Goal: Transaction & Acquisition: Book appointment/travel/reservation

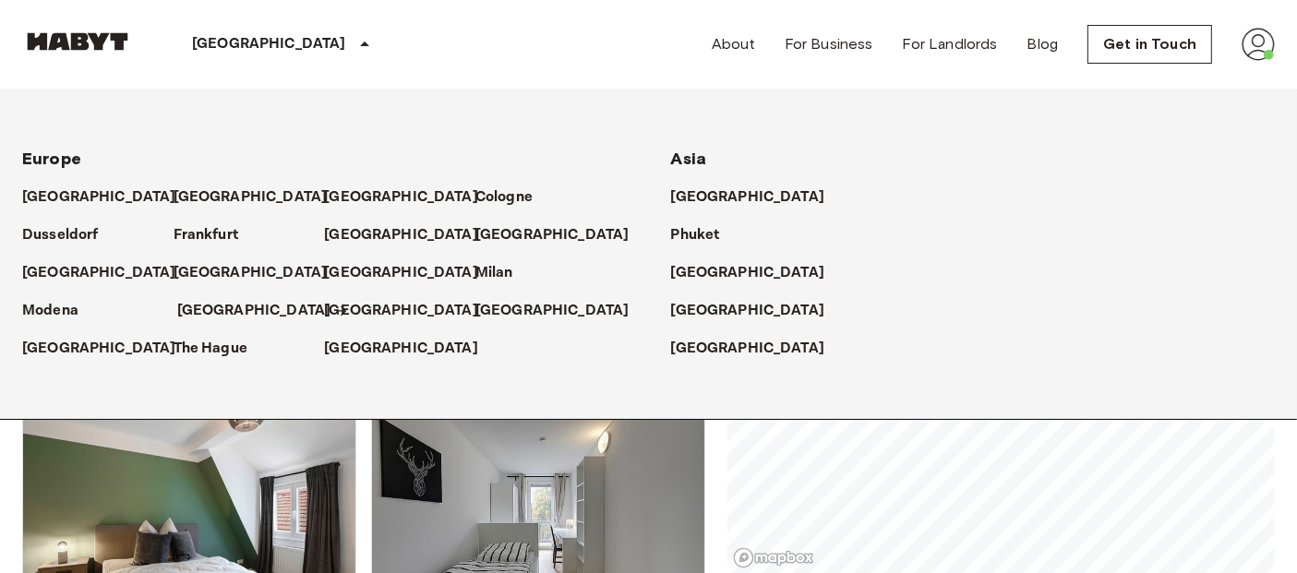
click at [196, 315] on p "[GEOGRAPHIC_DATA]" at bounding box center [254, 311] width 154 height 22
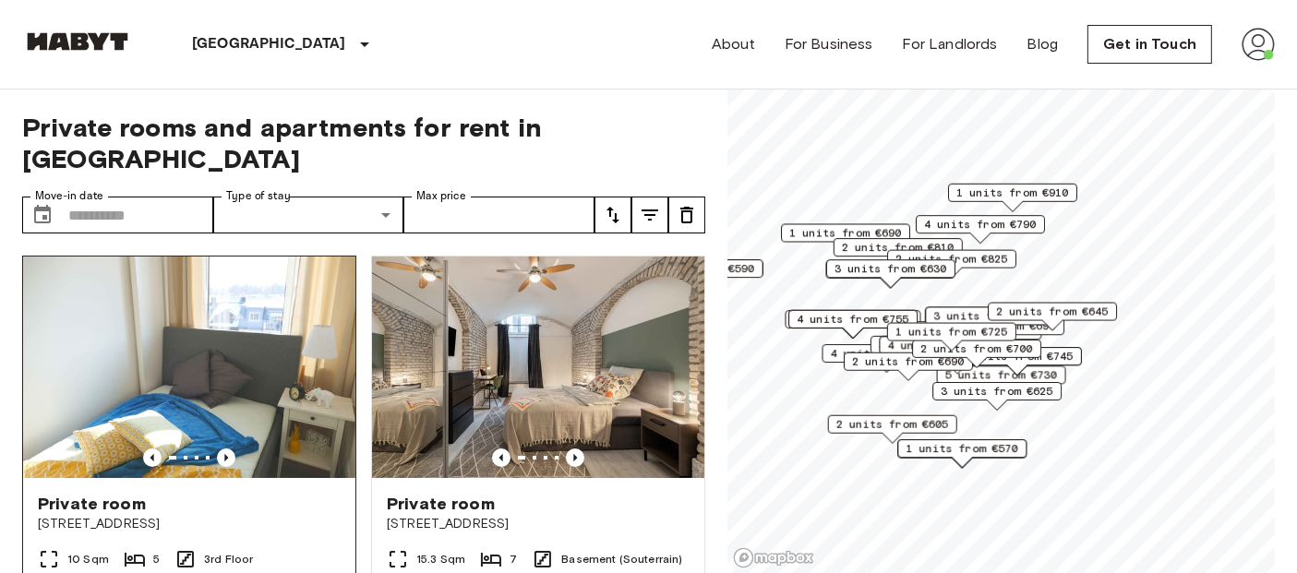
scroll to position [26, 0]
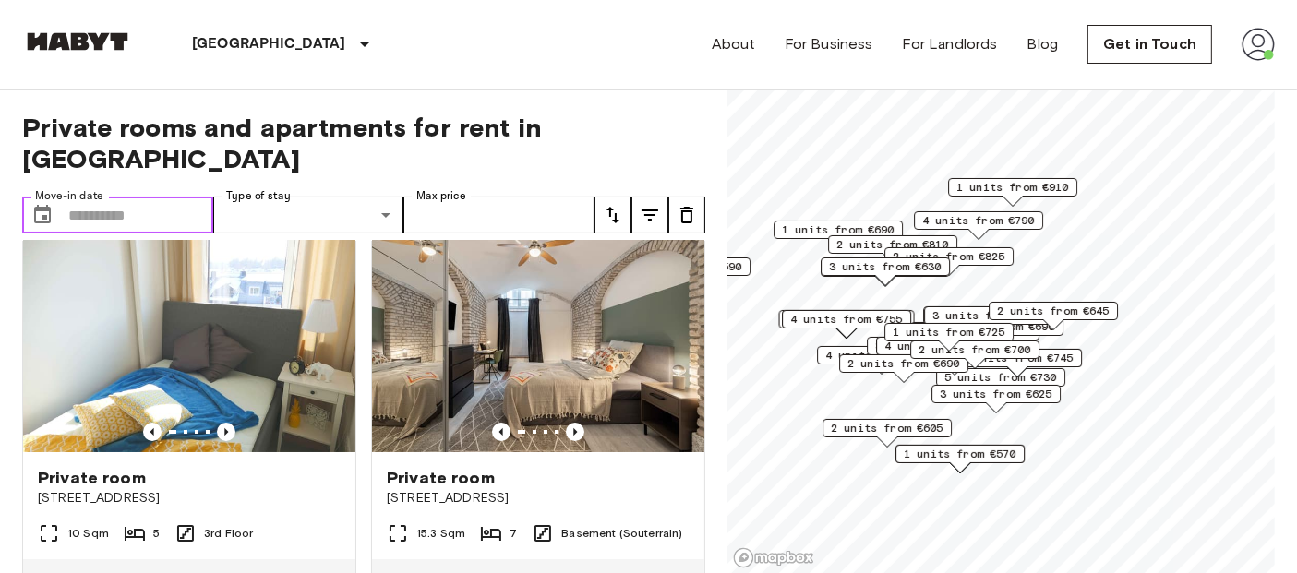
drag, startPoint x: 160, startPoint y: 173, endPoint x: 165, endPoint y: 194, distance: 21.9
click at [160, 197] on input "Move-in date" at bounding box center [140, 215] width 145 height 37
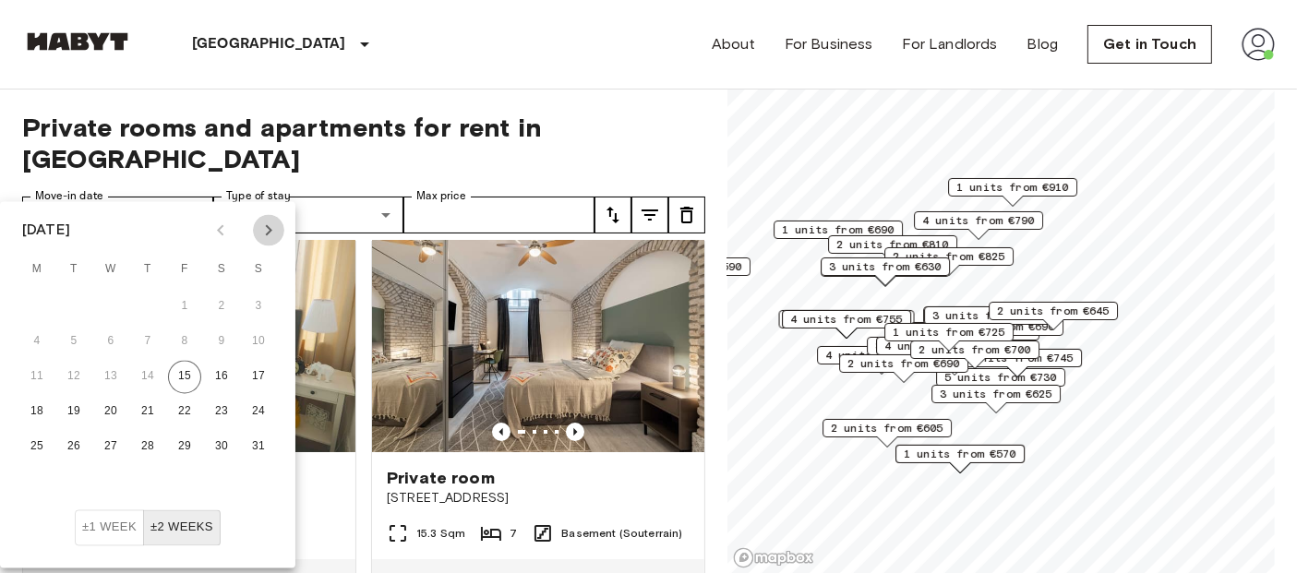
click at [273, 233] on icon "Next month" at bounding box center [269, 231] width 22 height 22
click at [114, 299] on button "1" at bounding box center [110, 307] width 33 height 33
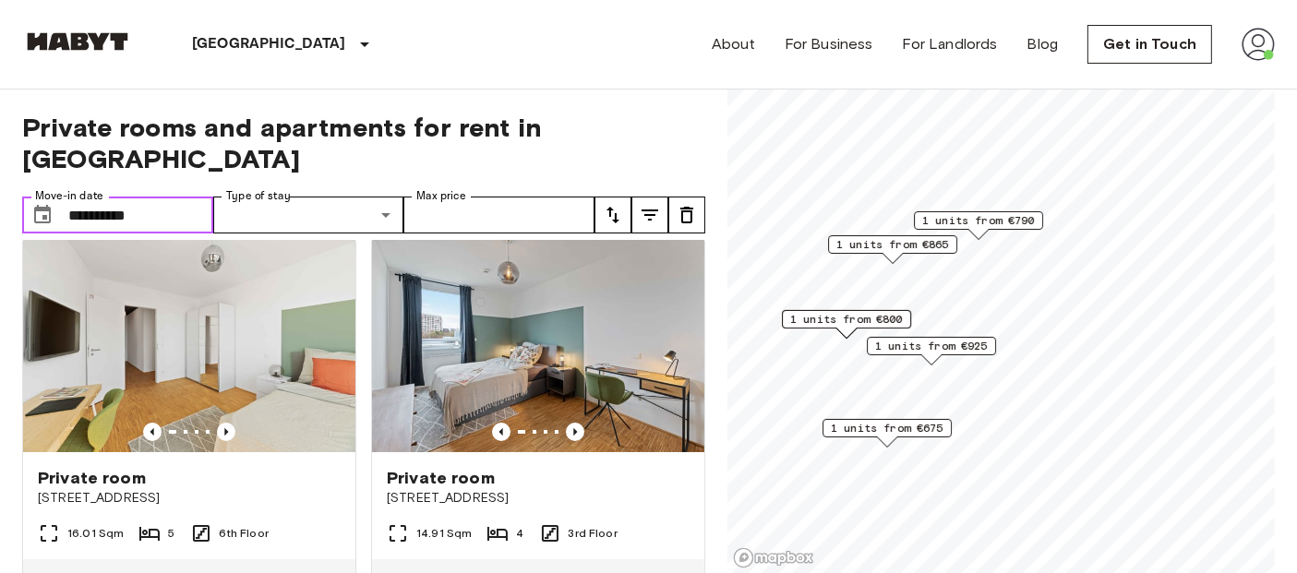
type input "**********"
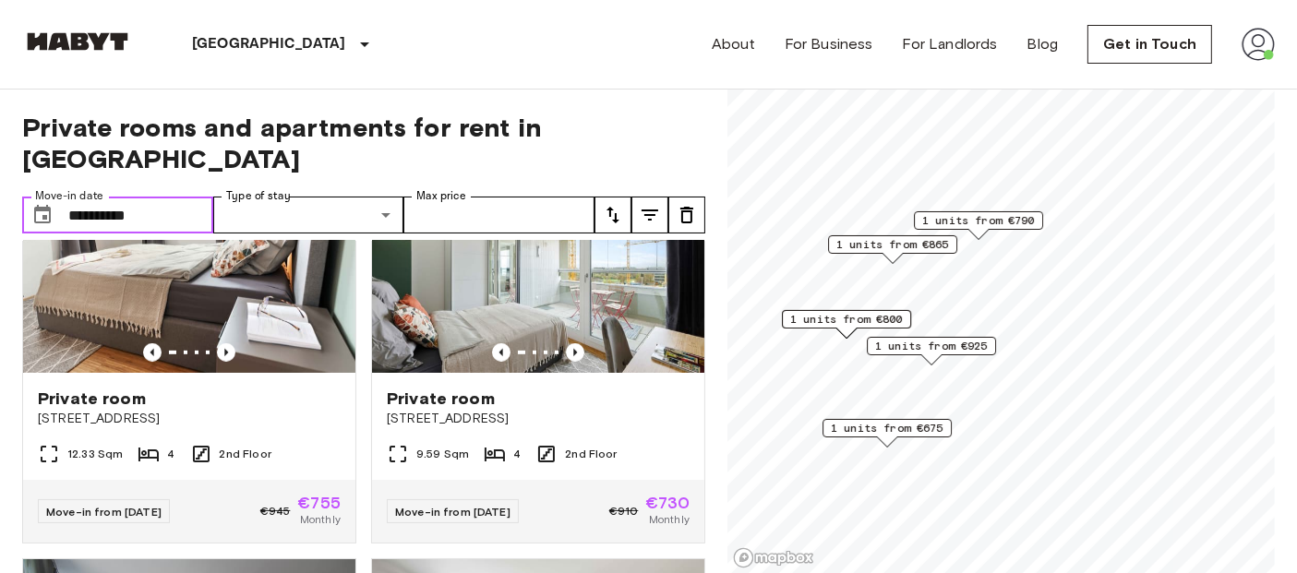
scroll to position [1362, 0]
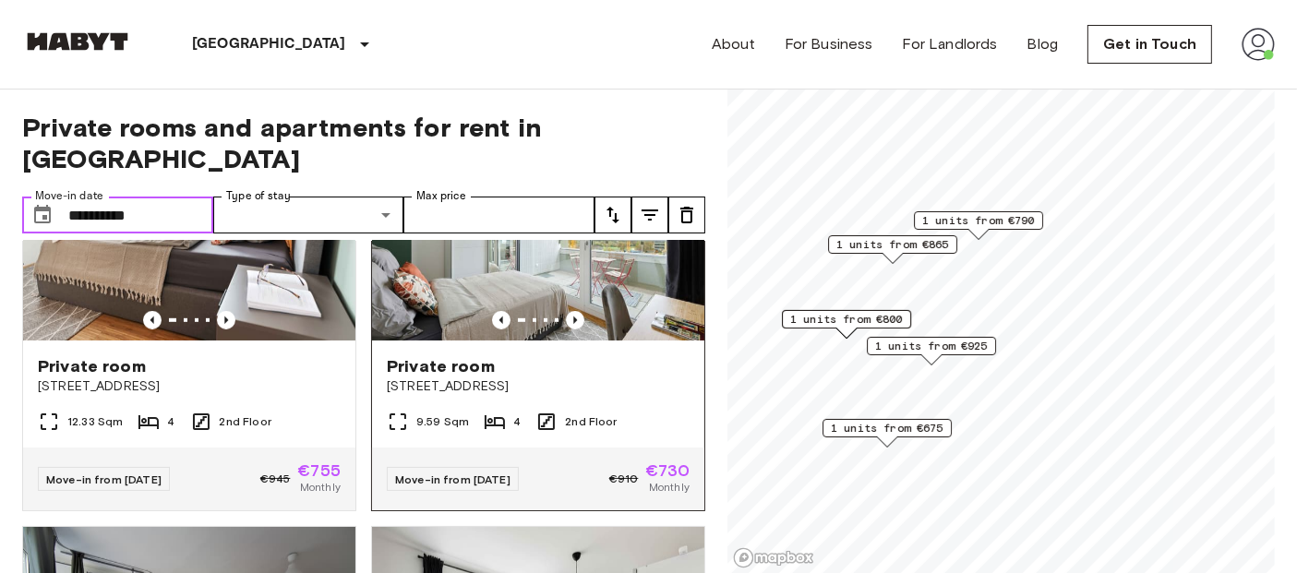
click at [515, 253] on img at bounding box center [538, 230] width 332 height 222
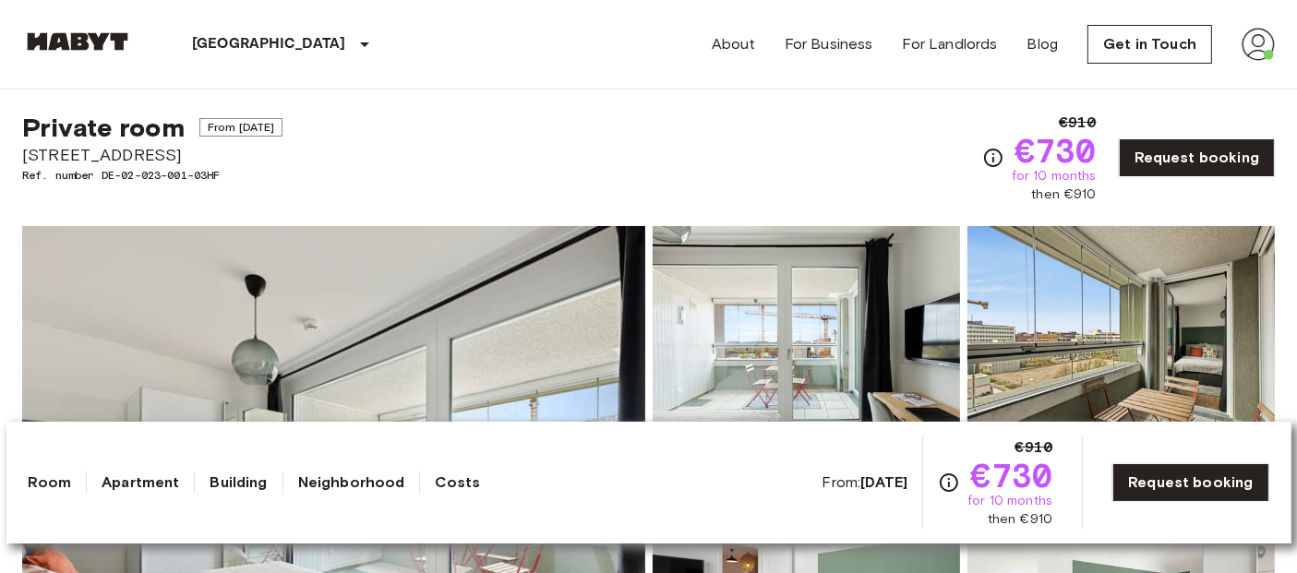
scroll to position [26, 0]
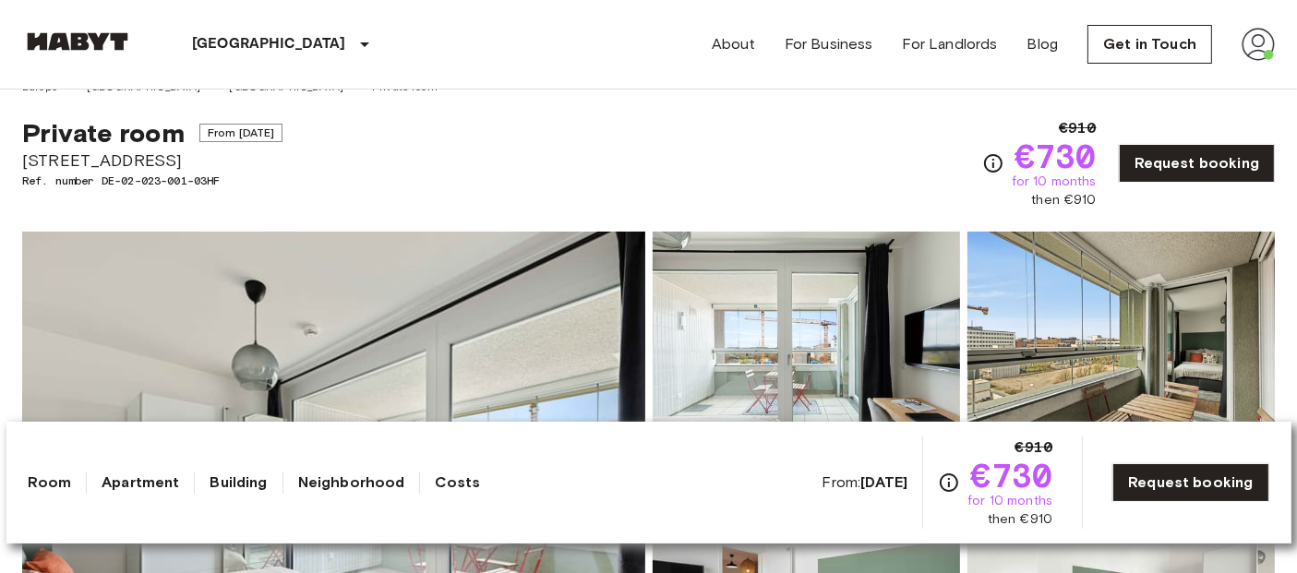
drag, startPoint x: 25, startPoint y: 158, endPoint x: 183, endPoint y: 168, distance: 158.2
click at [183, 168] on span "[STREET_ADDRESS]" at bounding box center [152, 161] width 260 height 24
copy span "[STREET_ADDRESS]"
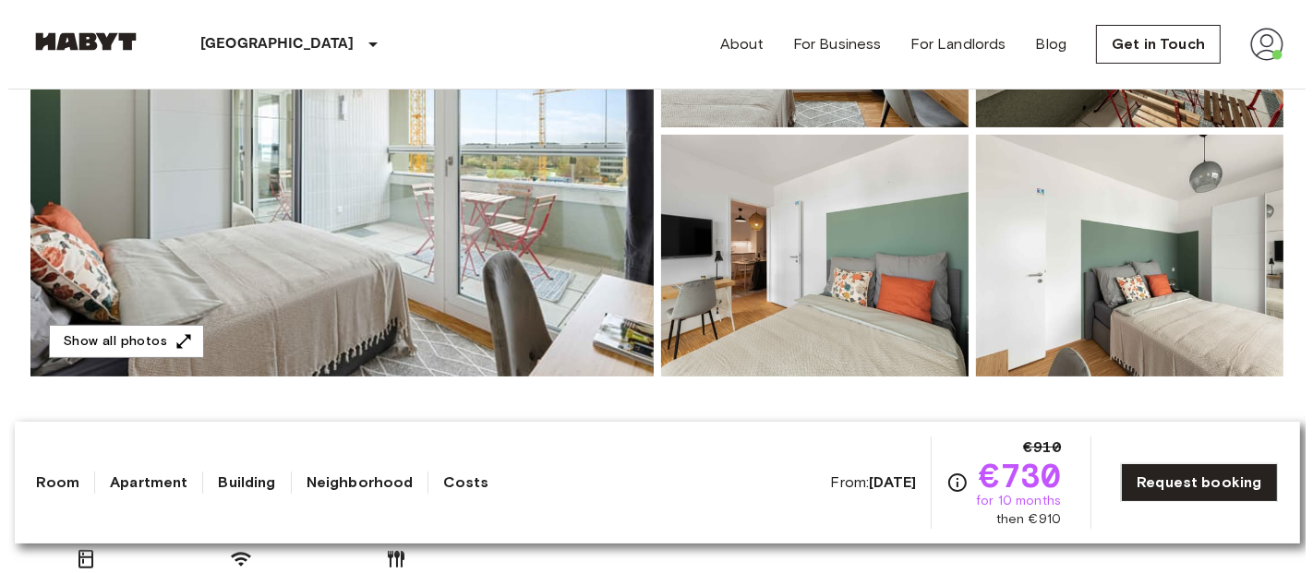
scroll to position [385, 0]
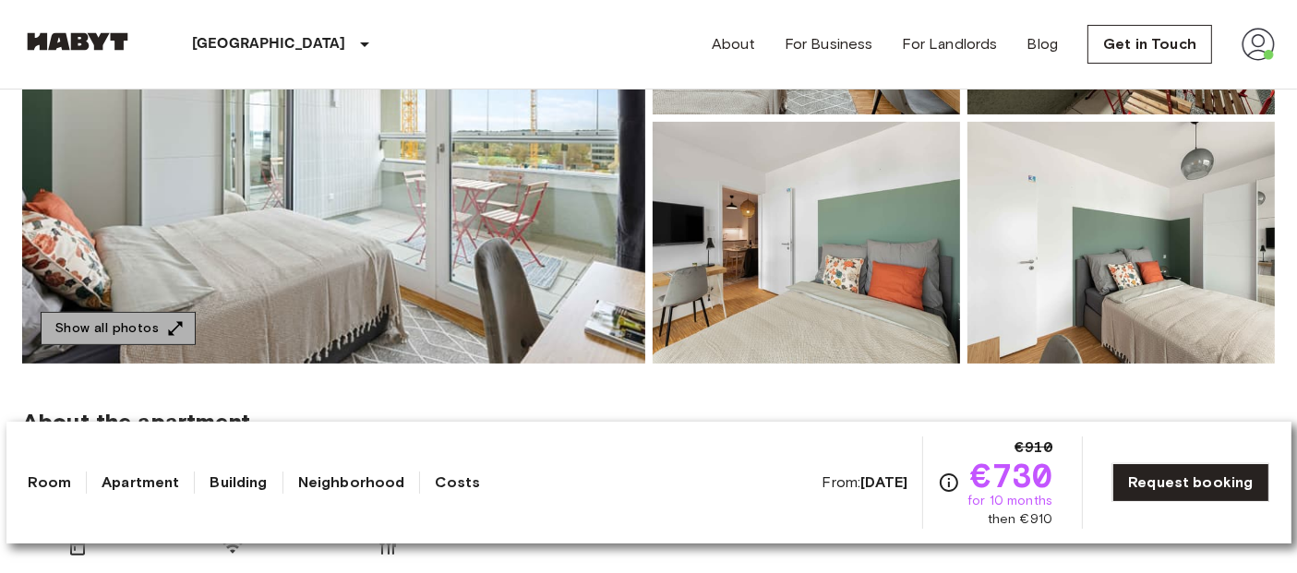
click at [168, 317] on button "Show all photos" at bounding box center [118, 329] width 155 height 34
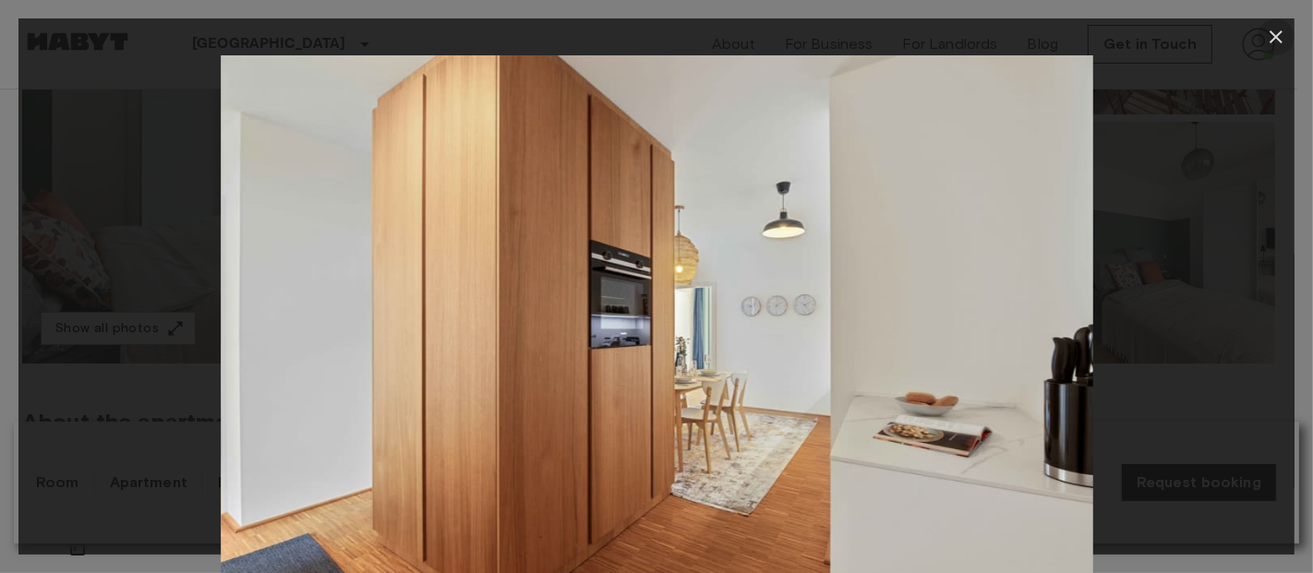
click at [1273, 39] on icon "button" at bounding box center [1276, 36] width 13 height 13
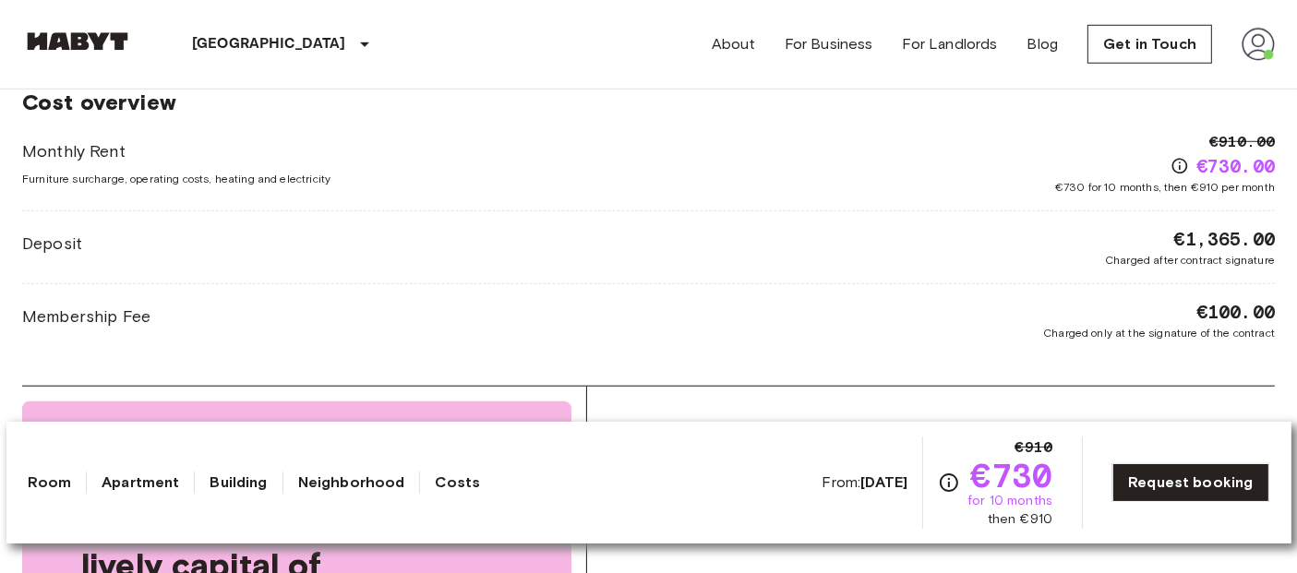
scroll to position [1554, 0]
